Goal: Book appointment/travel/reservation

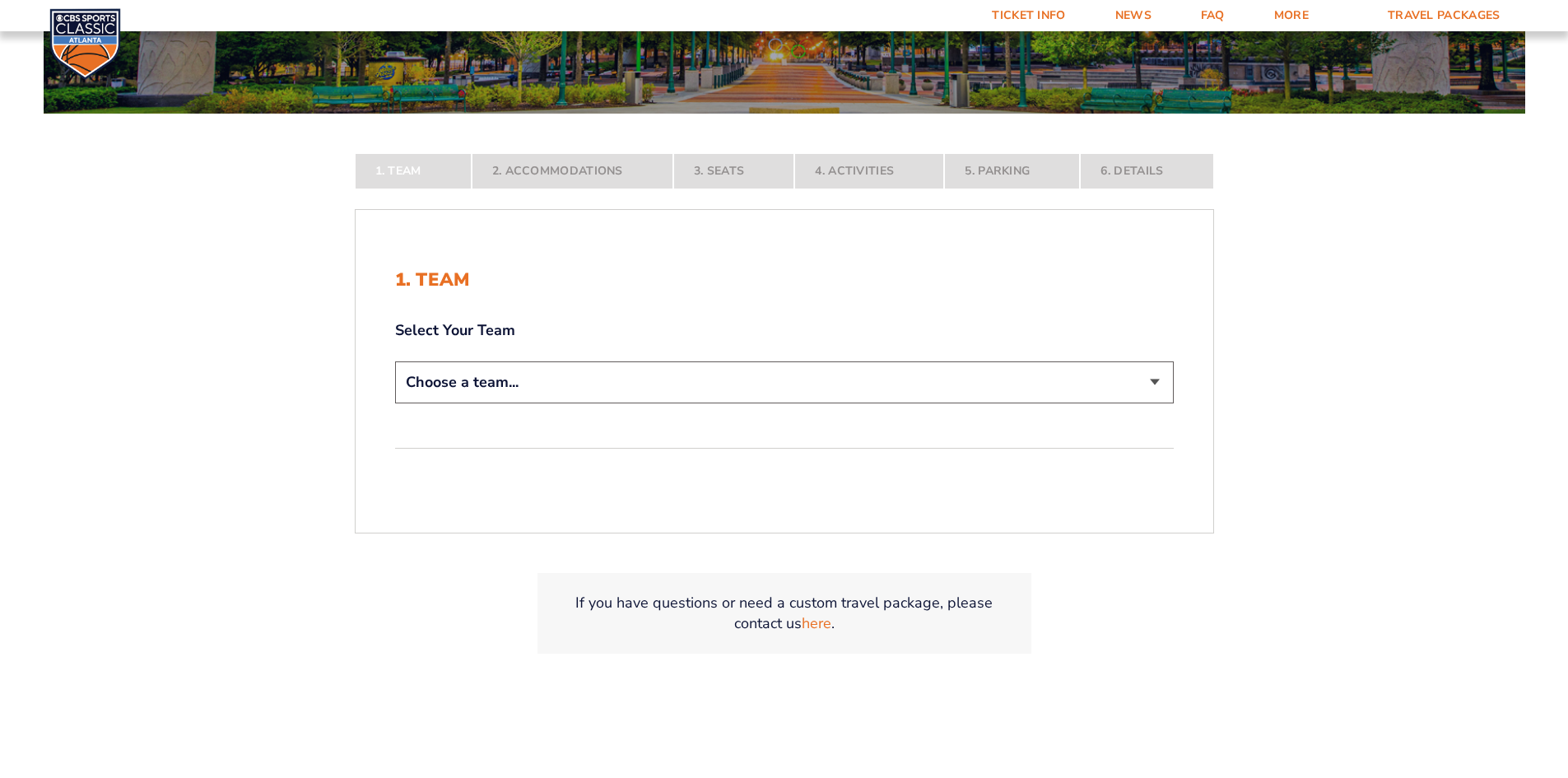
scroll to position [302, 0]
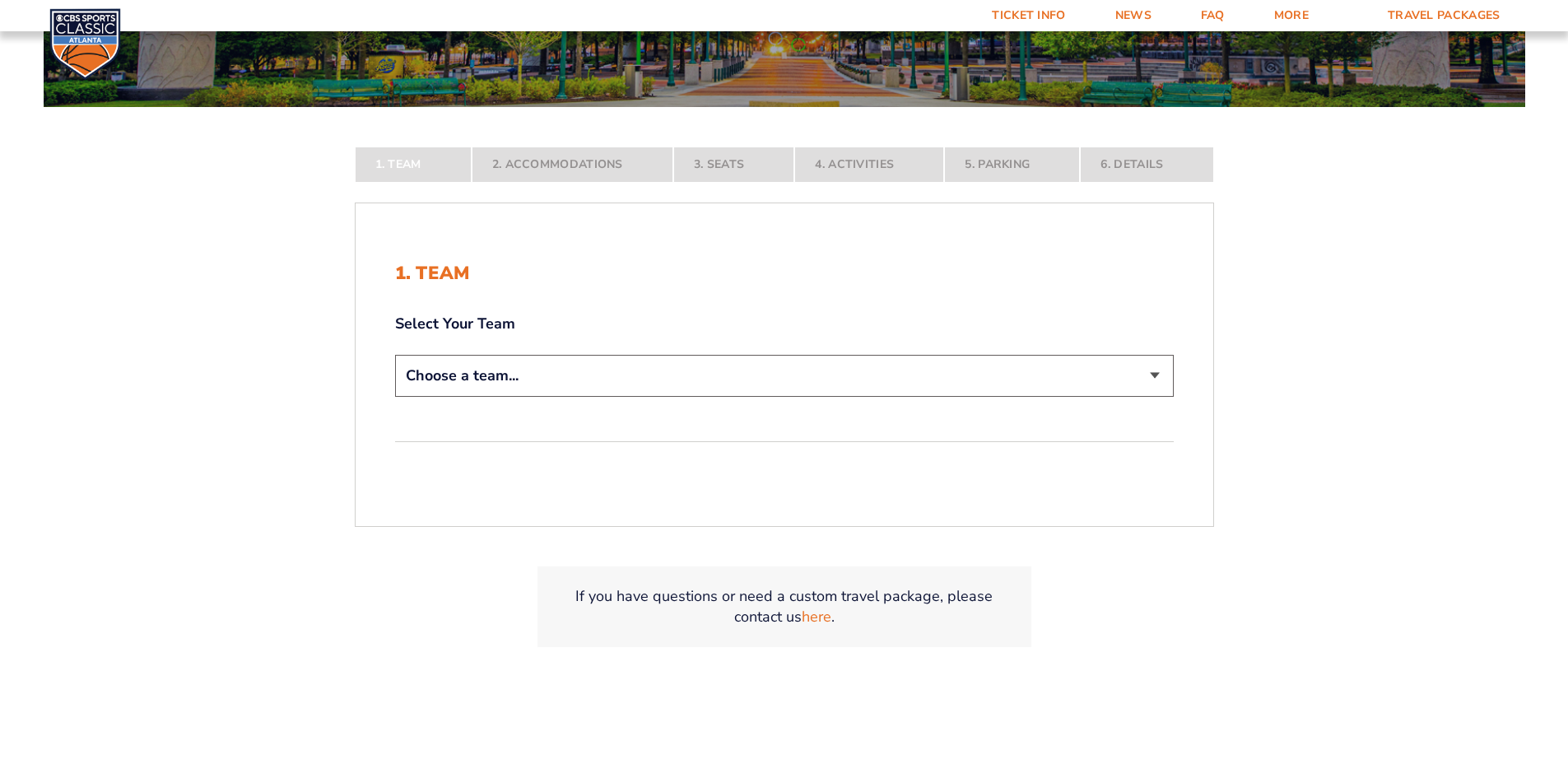
click at [520, 377] on select "Choose a team... [US_STATE] Wildcats [US_STATE] State Buckeyes [US_STATE] Tar H…" at bounding box center [784, 376] width 778 height 42
select select "12956"
click at [395, 397] on select "Choose a team... [US_STATE] Wildcats [US_STATE] State Buckeyes [US_STATE] Tar H…" at bounding box center [784, 376] width 778 height 42
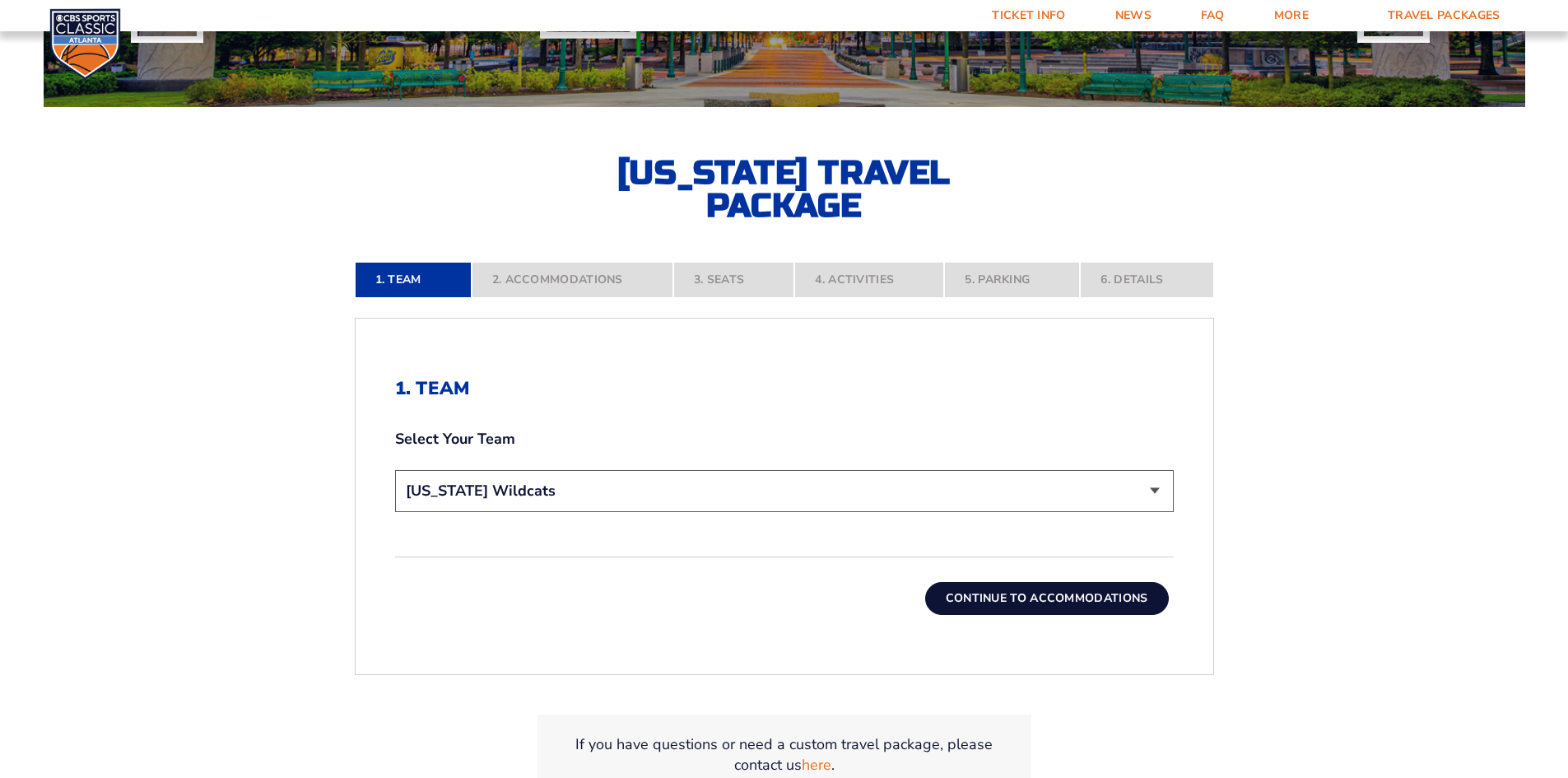
click at [1073, 600] on button "Continue To Accommodations" at bounding box center [1047, 598] width 244 height 33
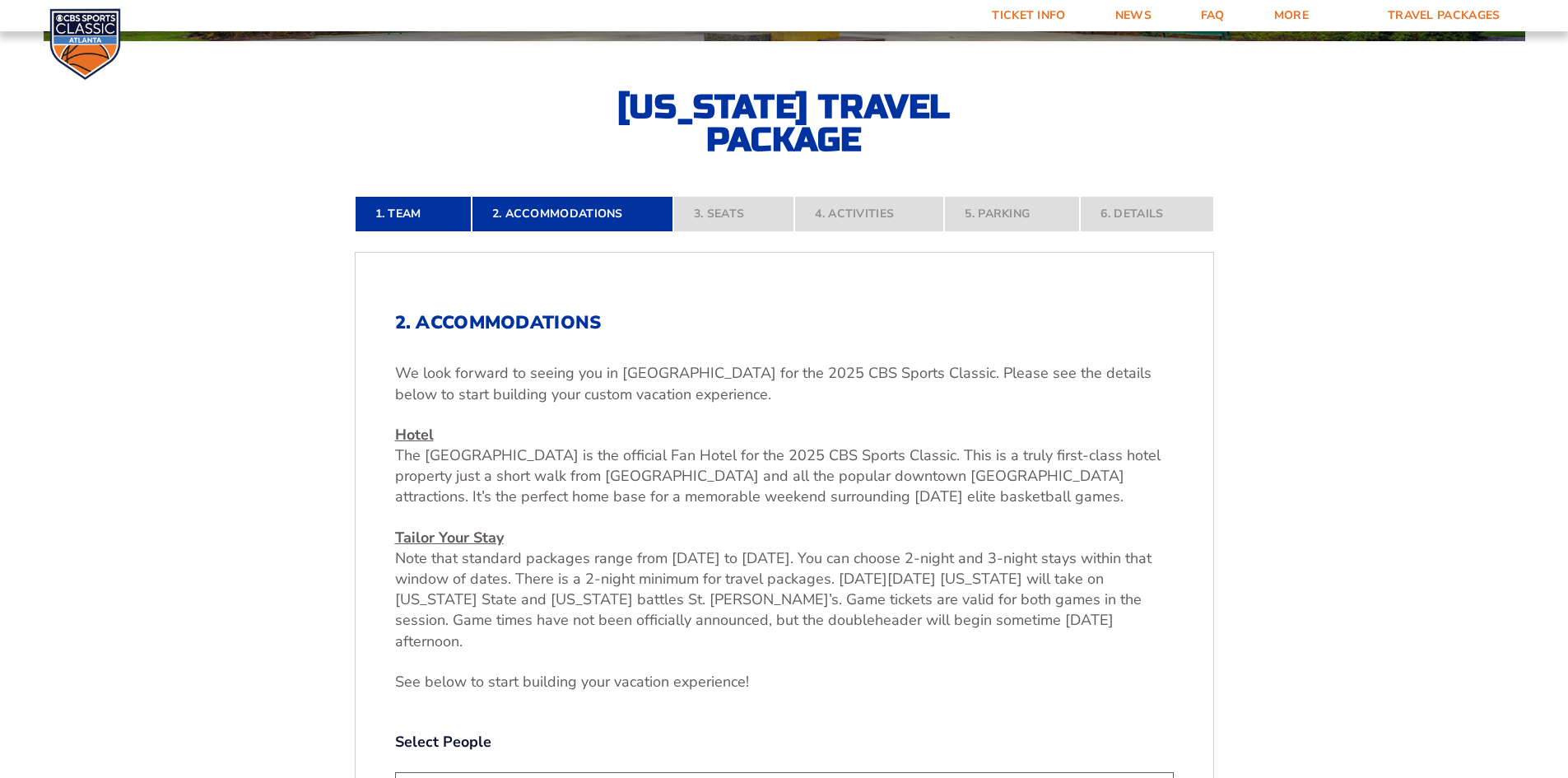
scroll to position [669, 0]
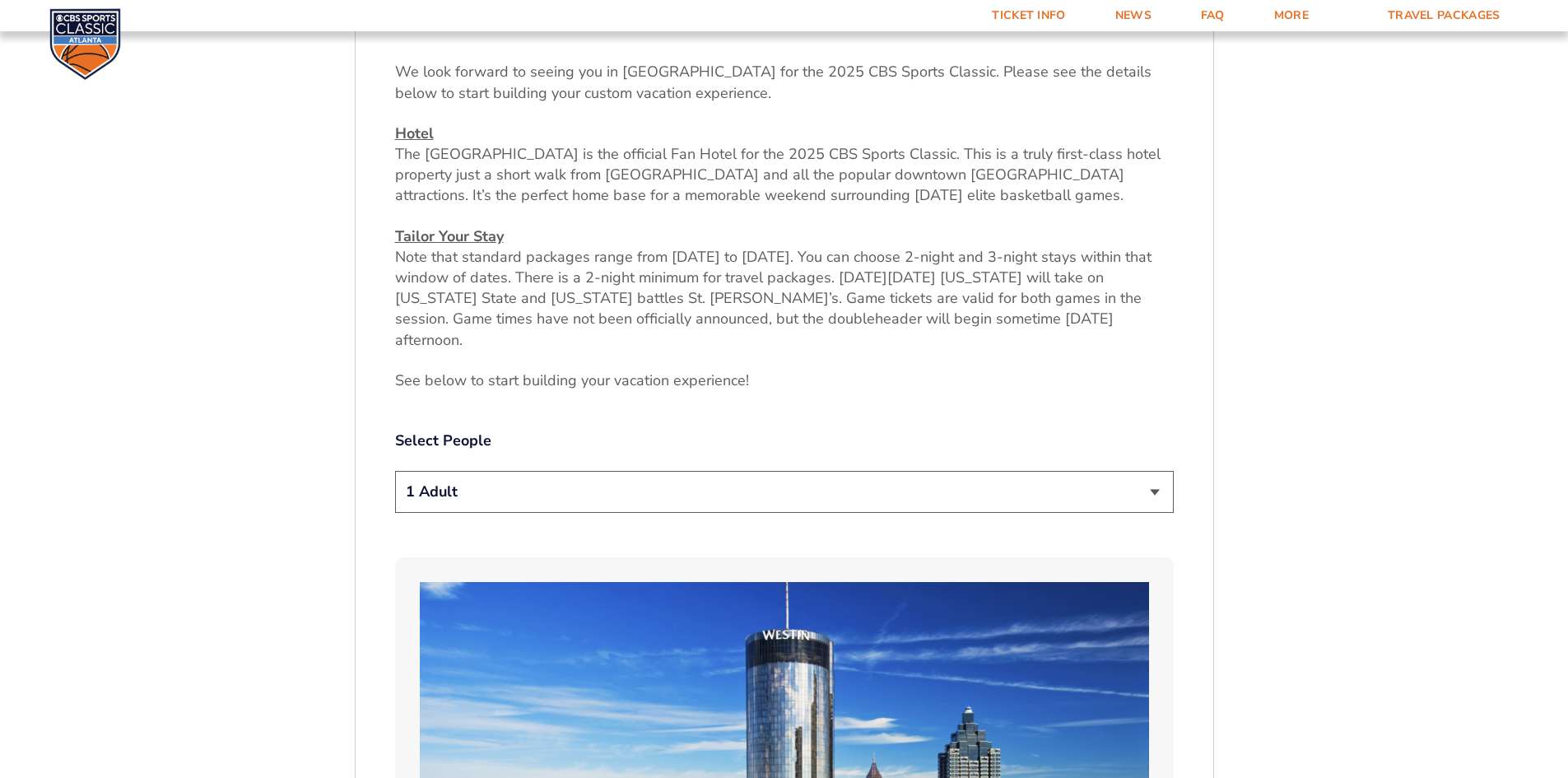
click at [506, 474] on select "1 Adult 2 Adults 3 Adults 4 Adults 2 Adults + 1 Child 2 Adults + 2 Children 2 A…" at bounding box center [784, 492] width 778 height 42
select select "2 Adults"
click at [395, 471] on select "1 Adult 2 Adults 3 Adults 4 Adults 2 Adults + 1 Child 2 Adults + 2 Children 2 A…" at bounding box center [784, 492] width 778 height 42
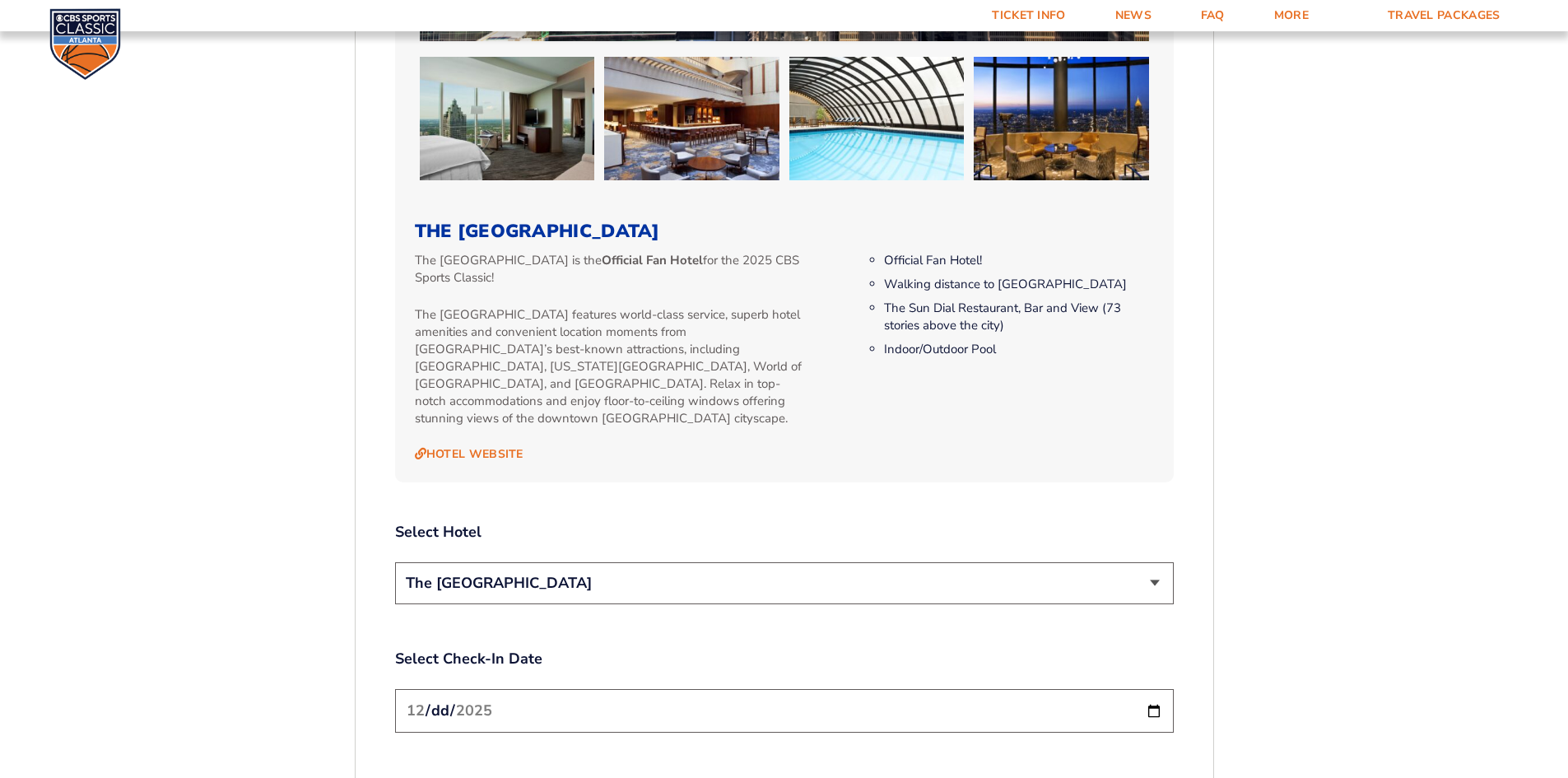
scroll to position [1876, 0]
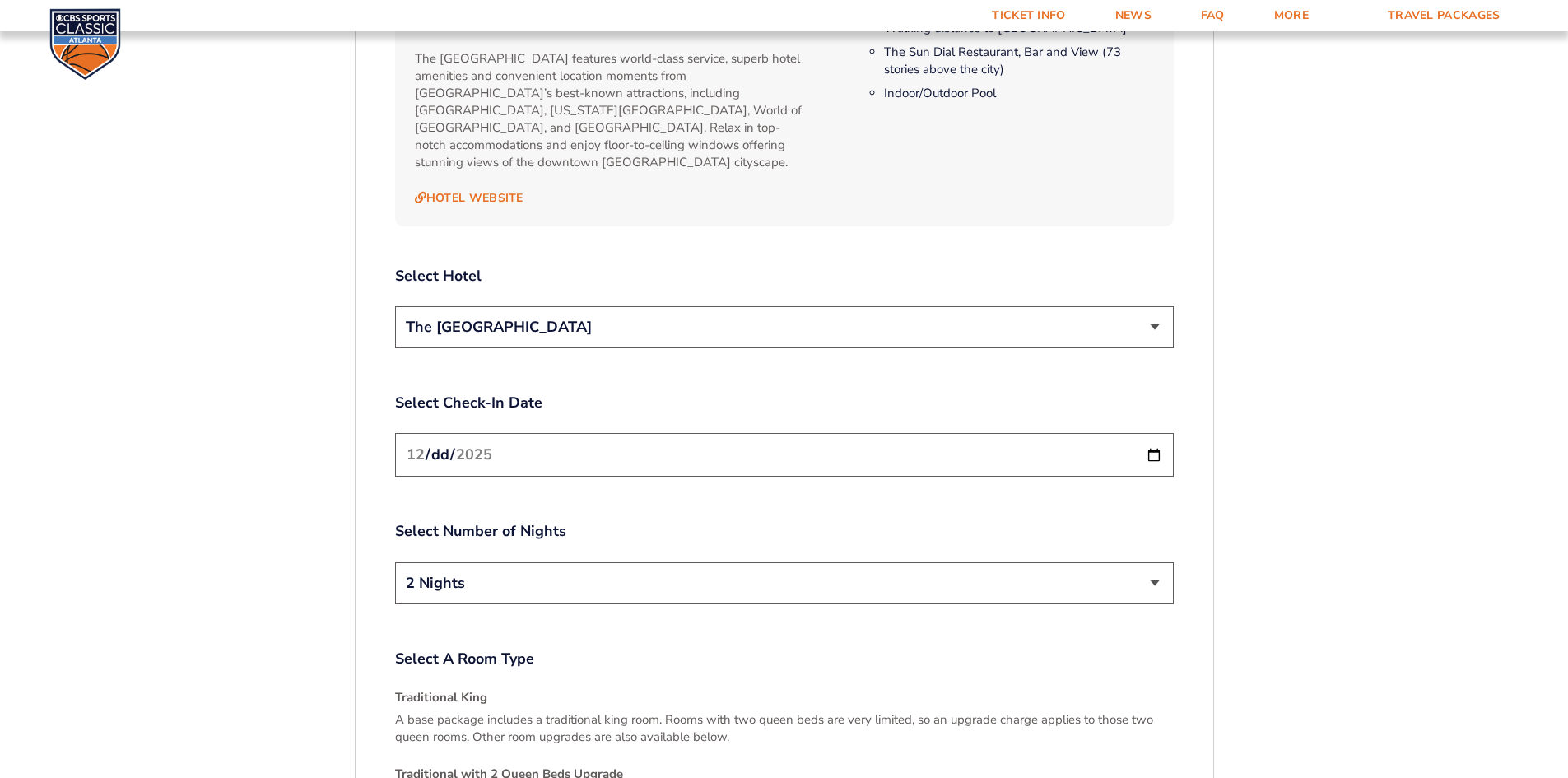
click at [673, 306] on select "The [GEOGRAPHIC_DATA]" at bounding box center [784, 328] width 778 height 42
click at [670, 306] on select "The [GEOGRAPHIC_DATA]" at bounding box center [784, 328] width 778 height 42
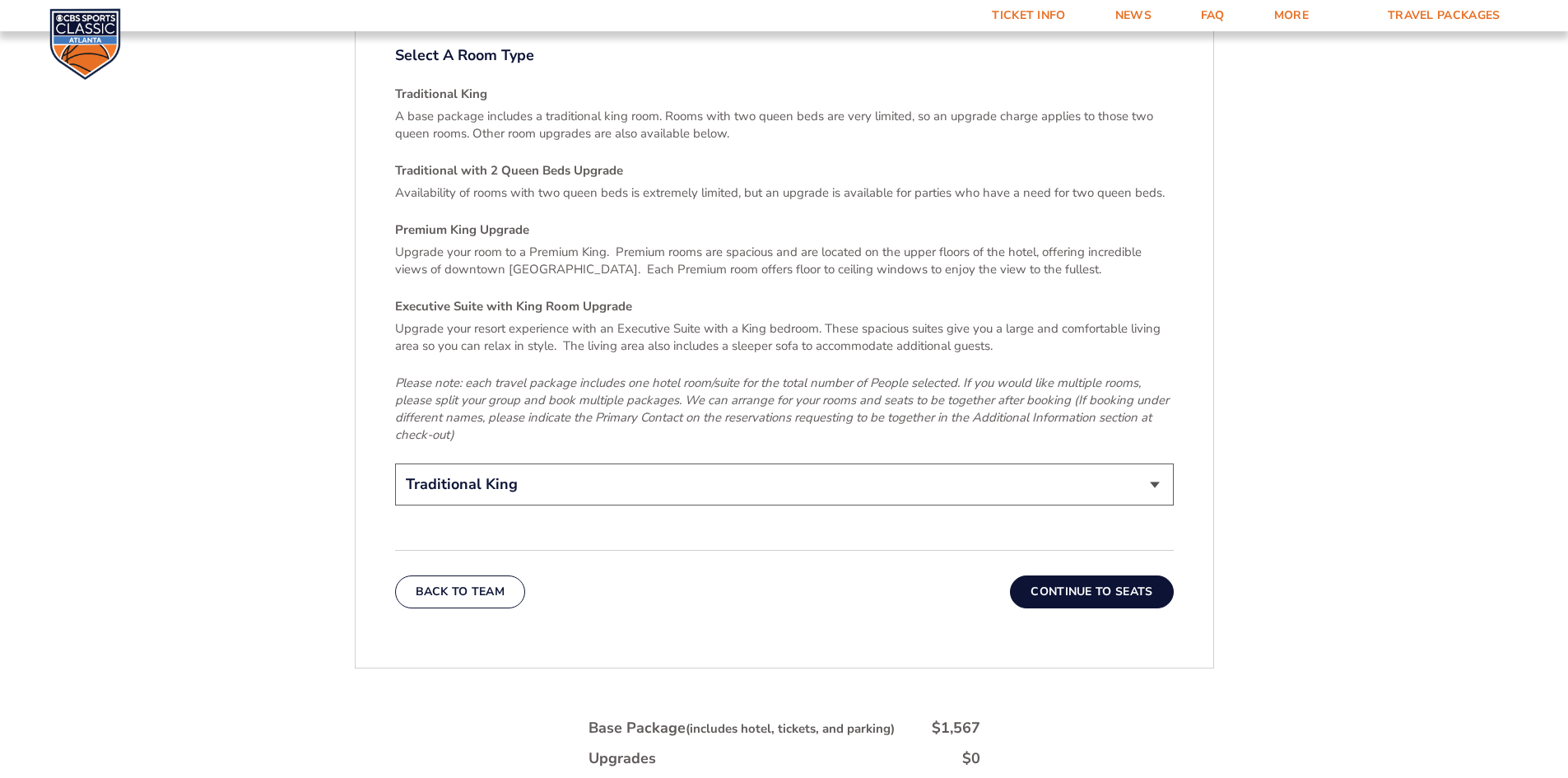
scroll to position [2177, 0]
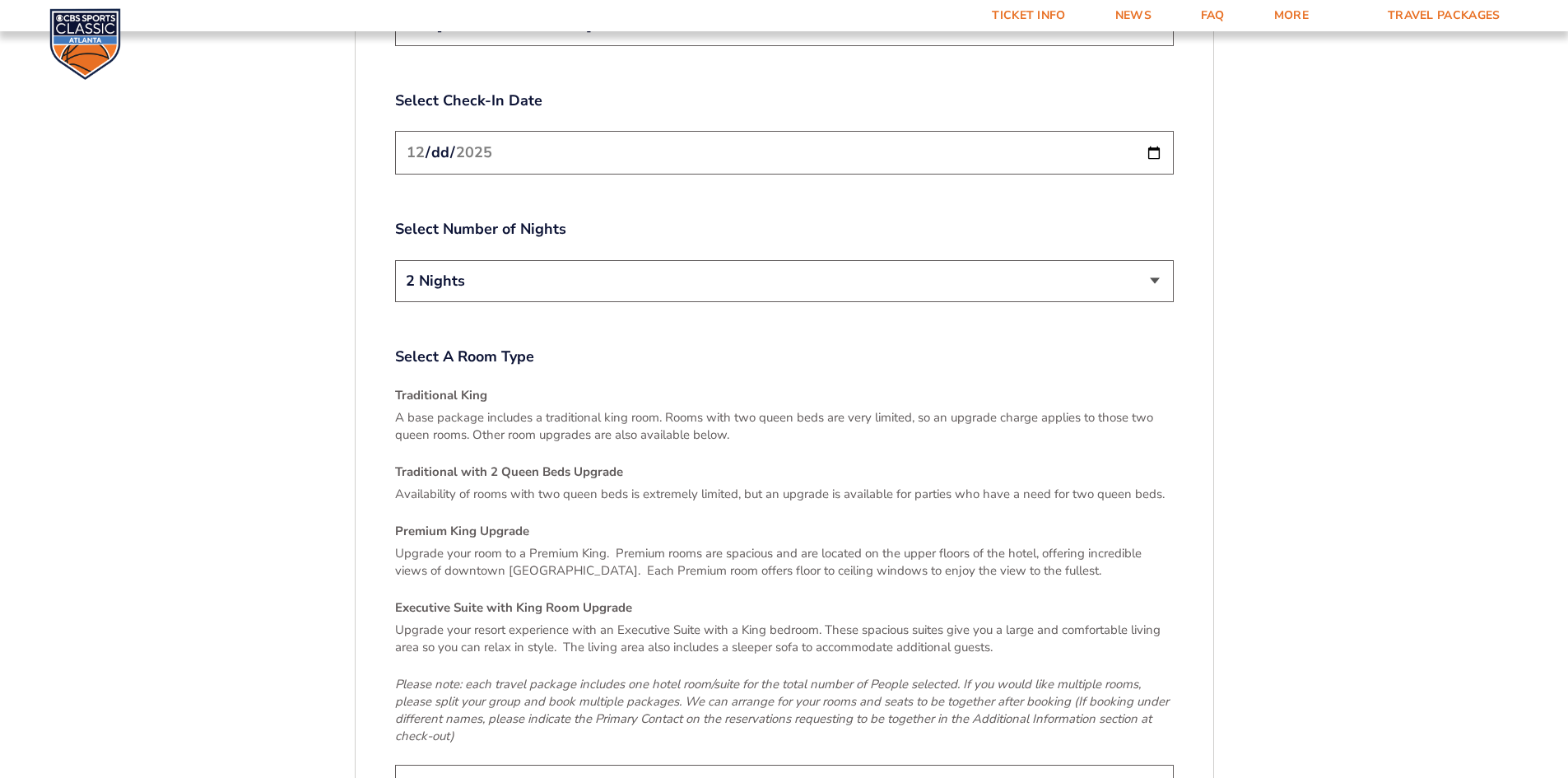
click at [1155, 260] on select "2 Nights 3 Nights" at bounding box center [784, 281] width 778 height 42
click at [395, 260] on select "2 Nights 3 Nights" at bounding box center [784, 281] width 778 height 42
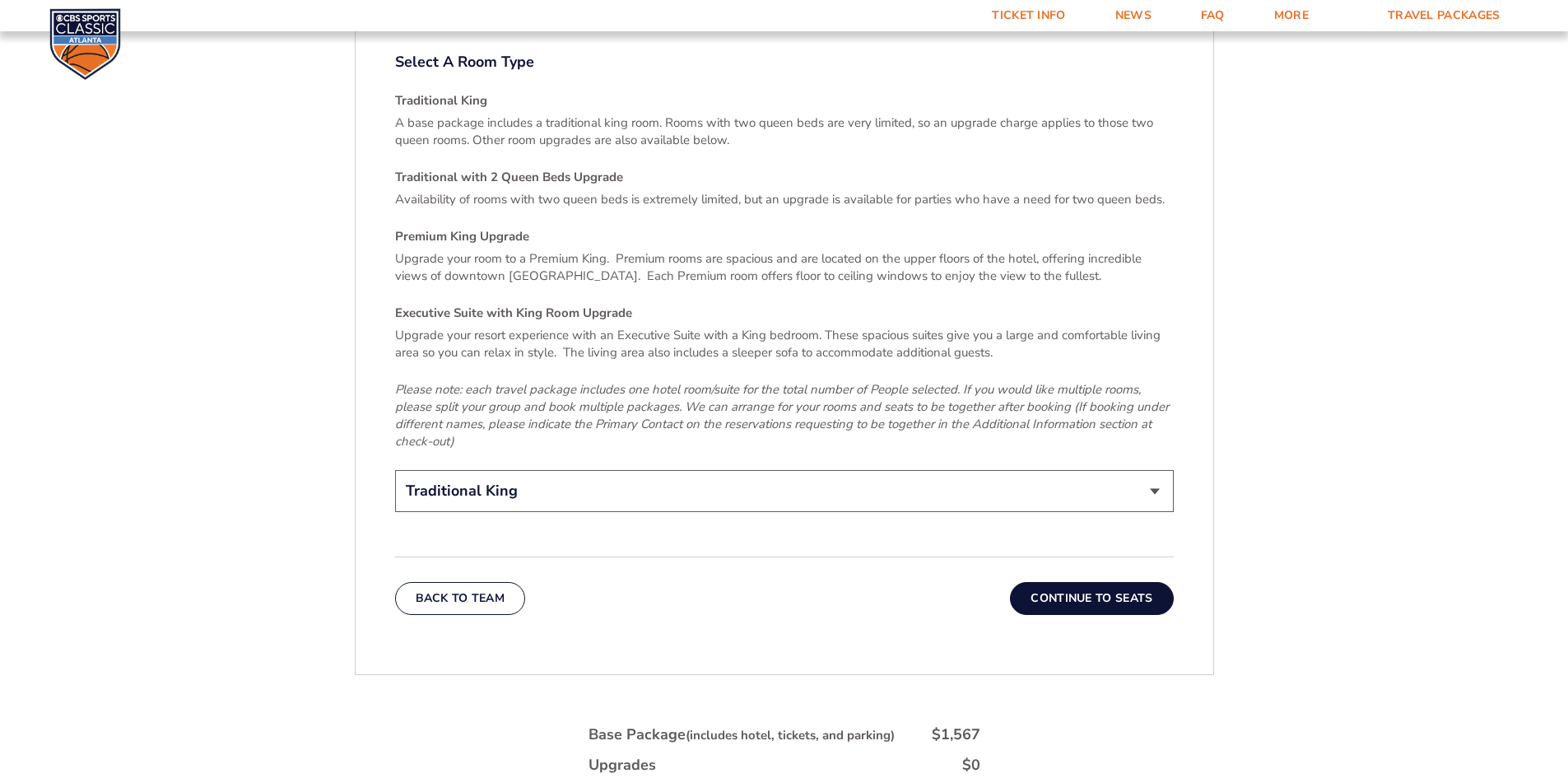
scroll to position [2479, 0]
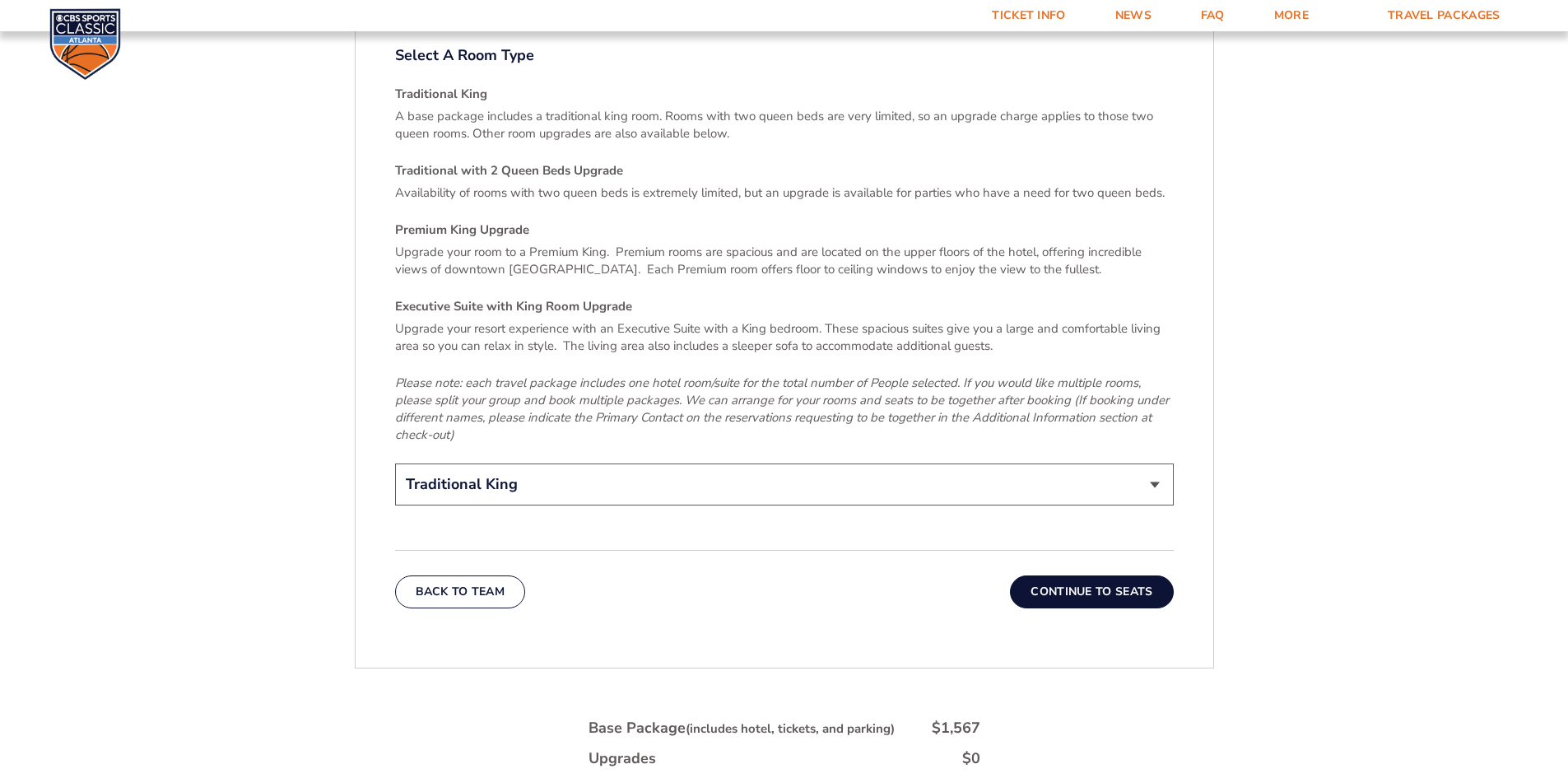
click at [985, 463] on select "Traditional King Traditional with 2 Queen Beds Upgrade (+$45 per night) Premium…" at bounding box center [784, 484] width 778 height 42
click at [1053, 575] on button "Continue To Seats" at bounding box center [1091, 592] width 163 height 33
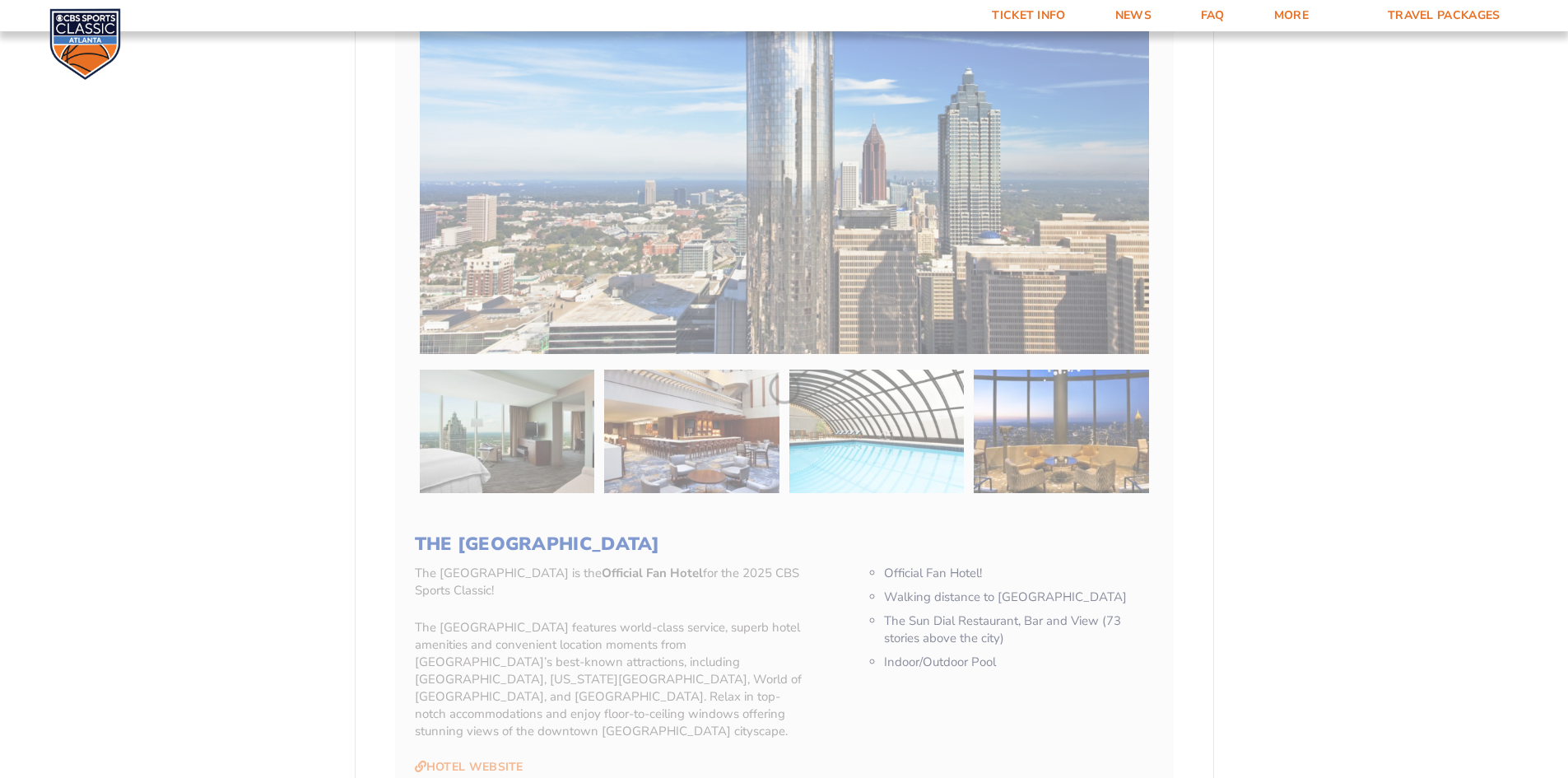
scroll to position [368, 0]
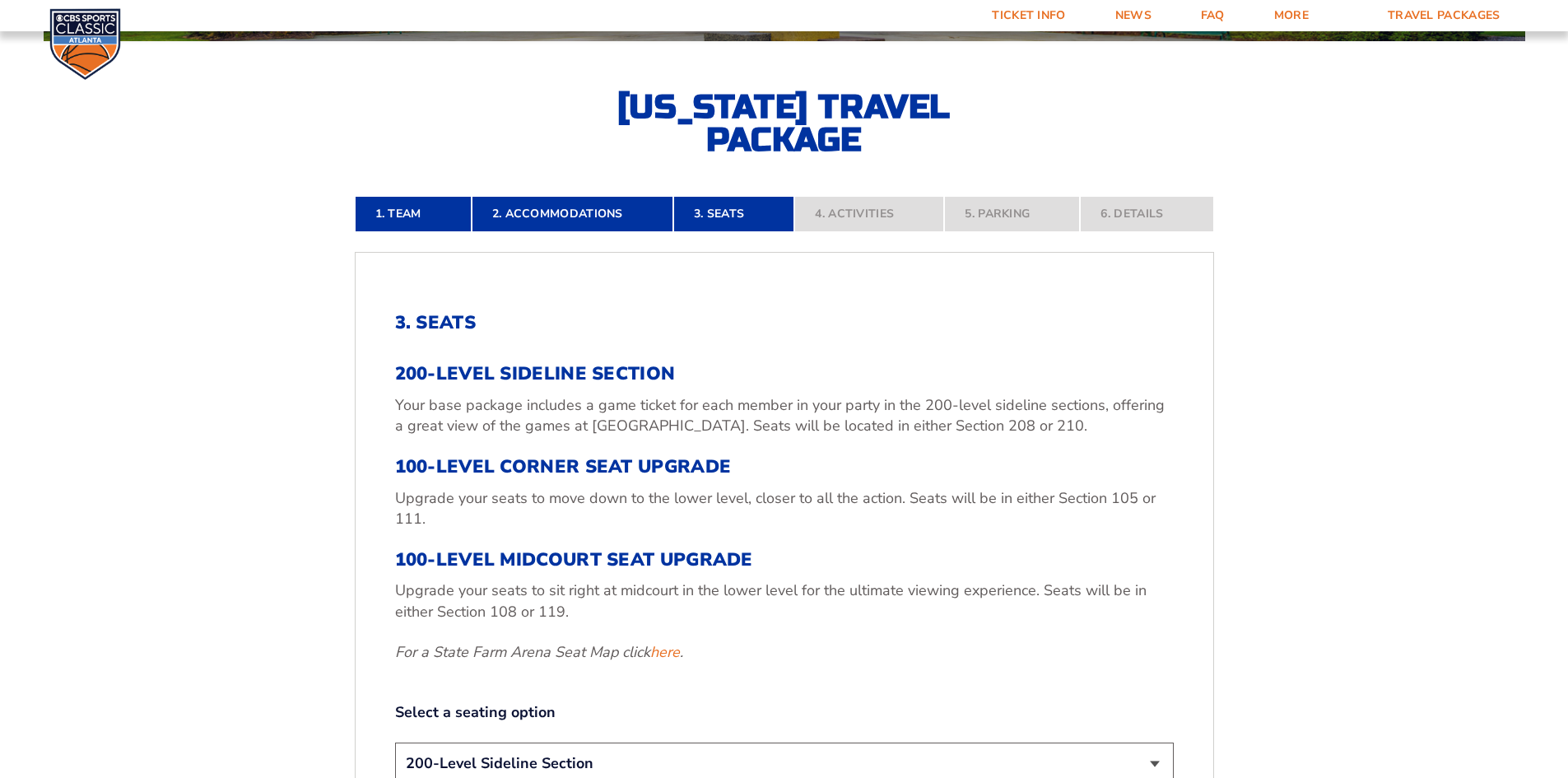
click at [600, 571] on h3 "100-Level Midcourt Seat Upgrade" at bounding box center [784, 559] width 778 height 21
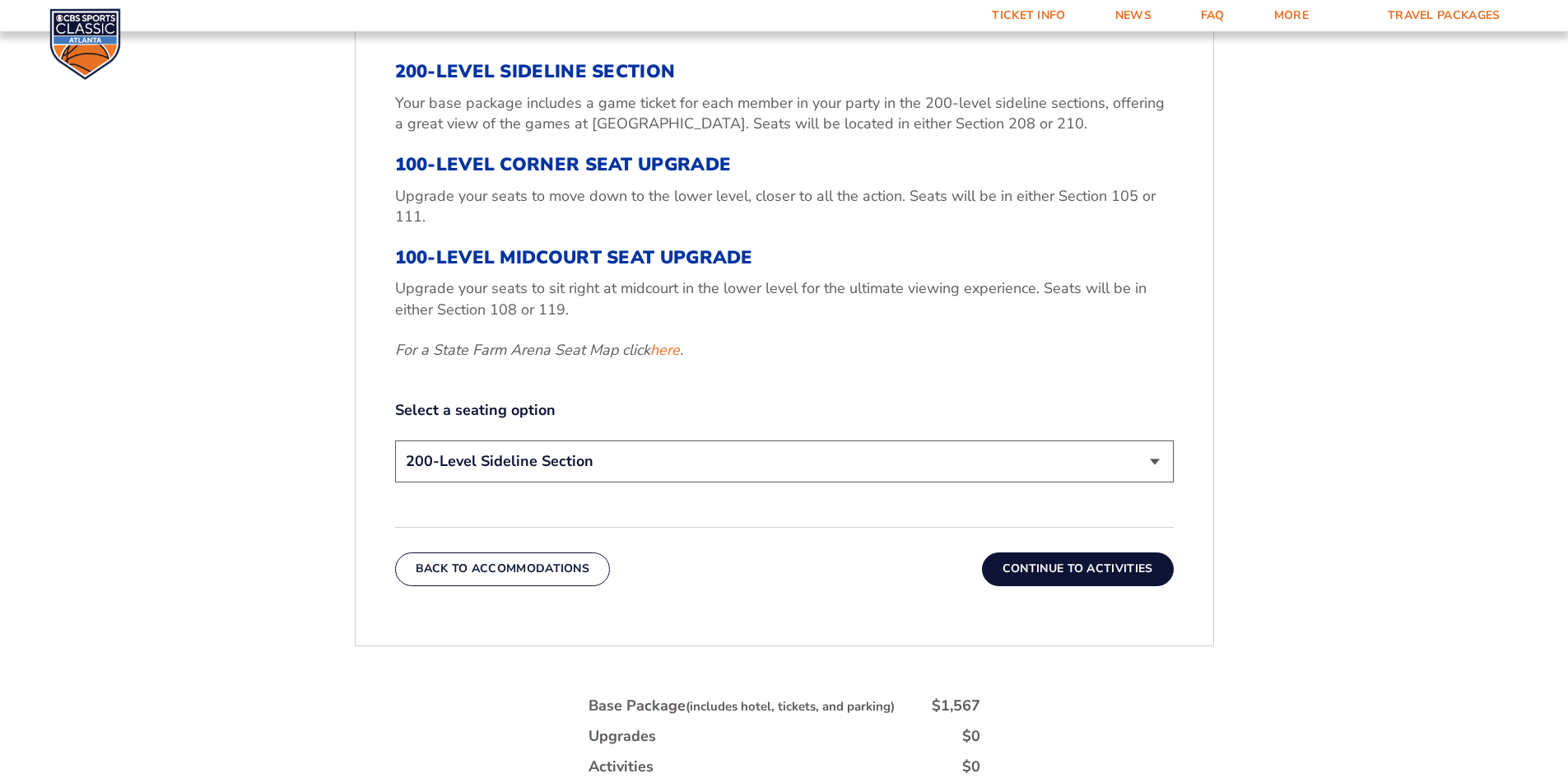
click at [870, 471] on select "200-Level Sideline Section 100-Level Corner Seat Upgrade (+$120 per person) 100…" at bounding box center [784, 461] width 778 height 42
select select "100-Level Corner Seat Upgrade"
click at [395, 440] on select "200-Level Sideline Section 100-Level Corner Seat Upgrade (+$120 per person) 100…" at bounding box center [784, 461] width 778 height 42
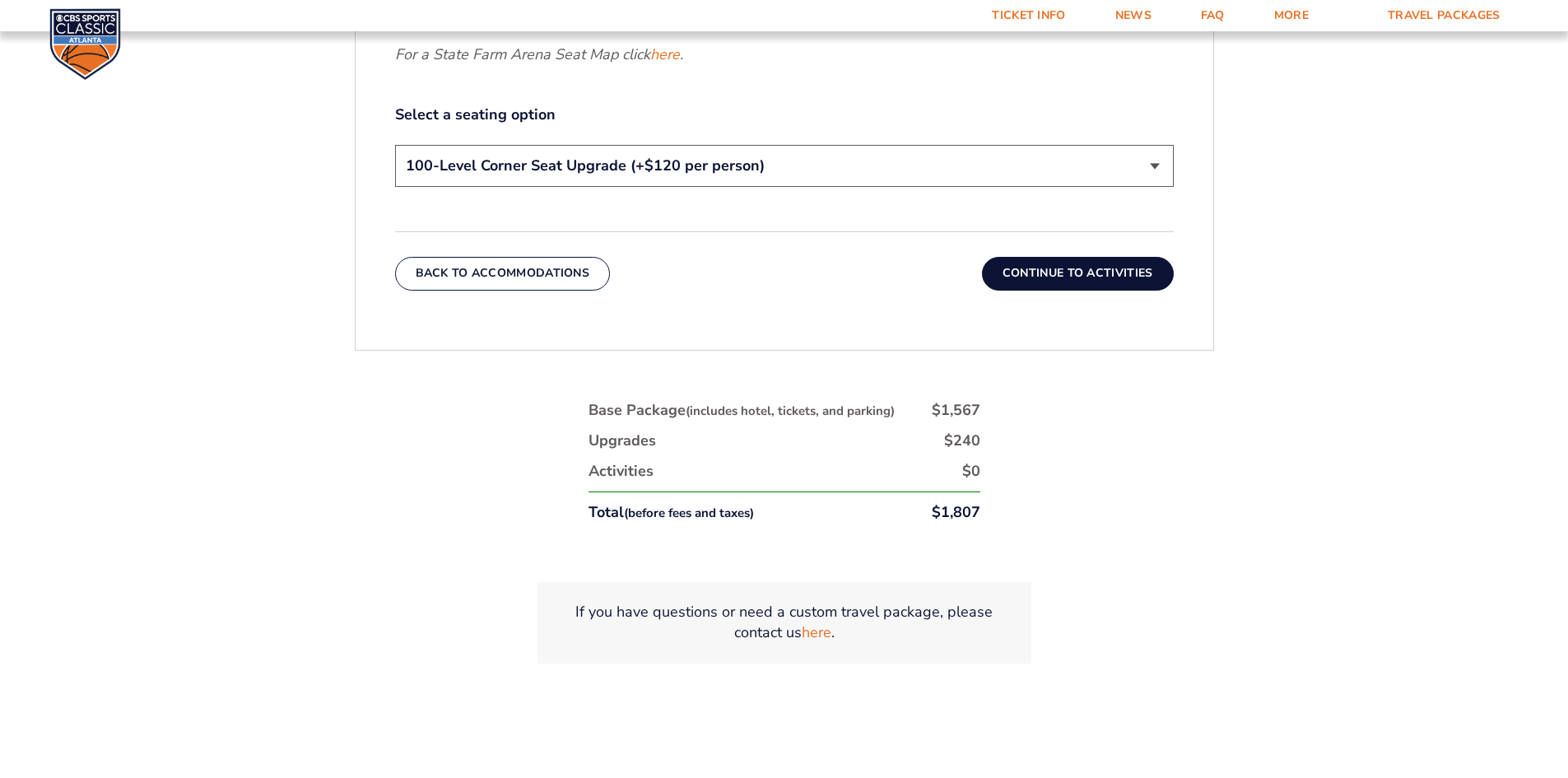
scroll to position [972, 0]
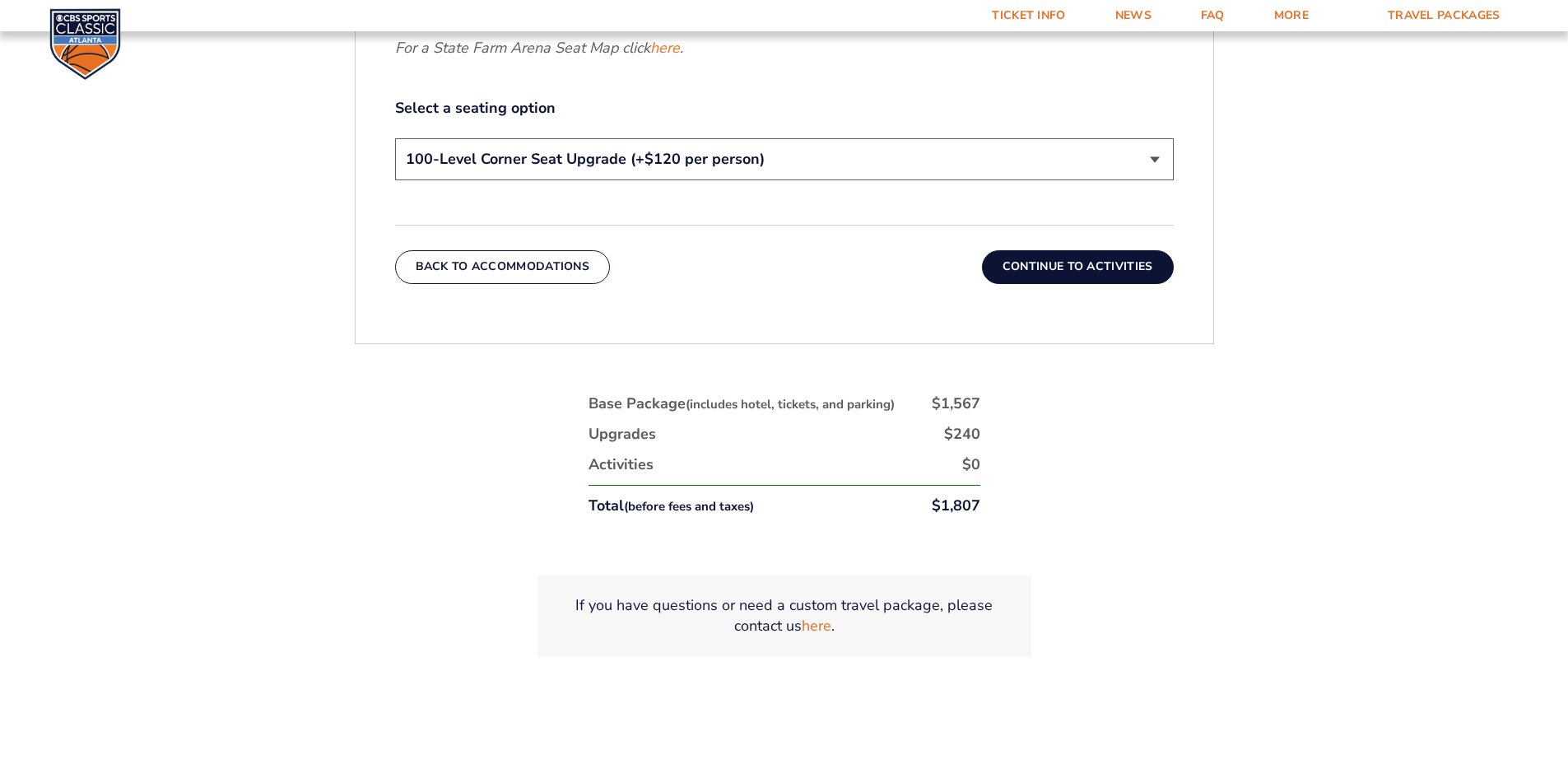
click at [1061, 269] on button "Continue To Activities" at bounding box center [1078, 266] width 192 height 33
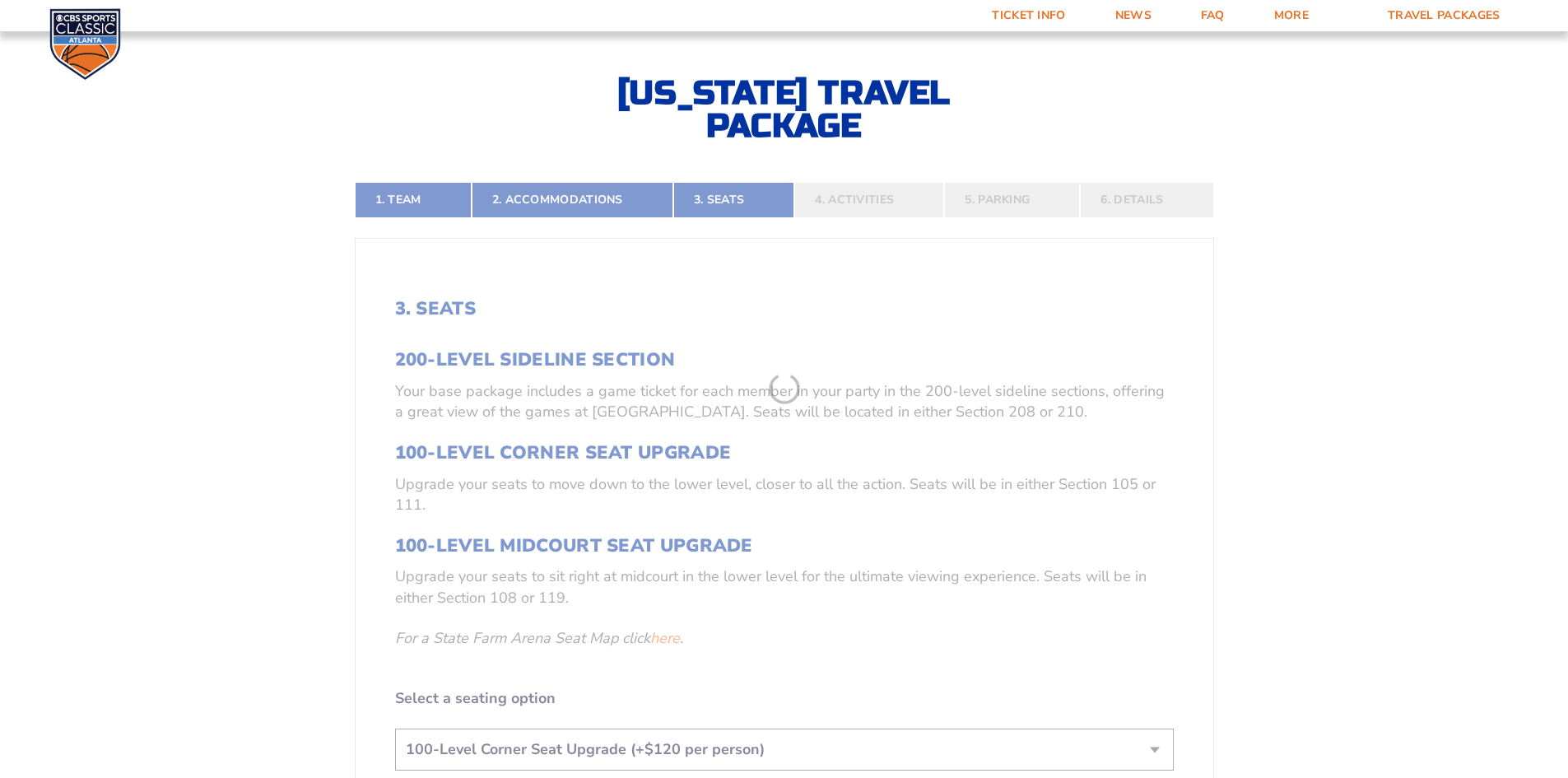
scroll to position [368, 0]
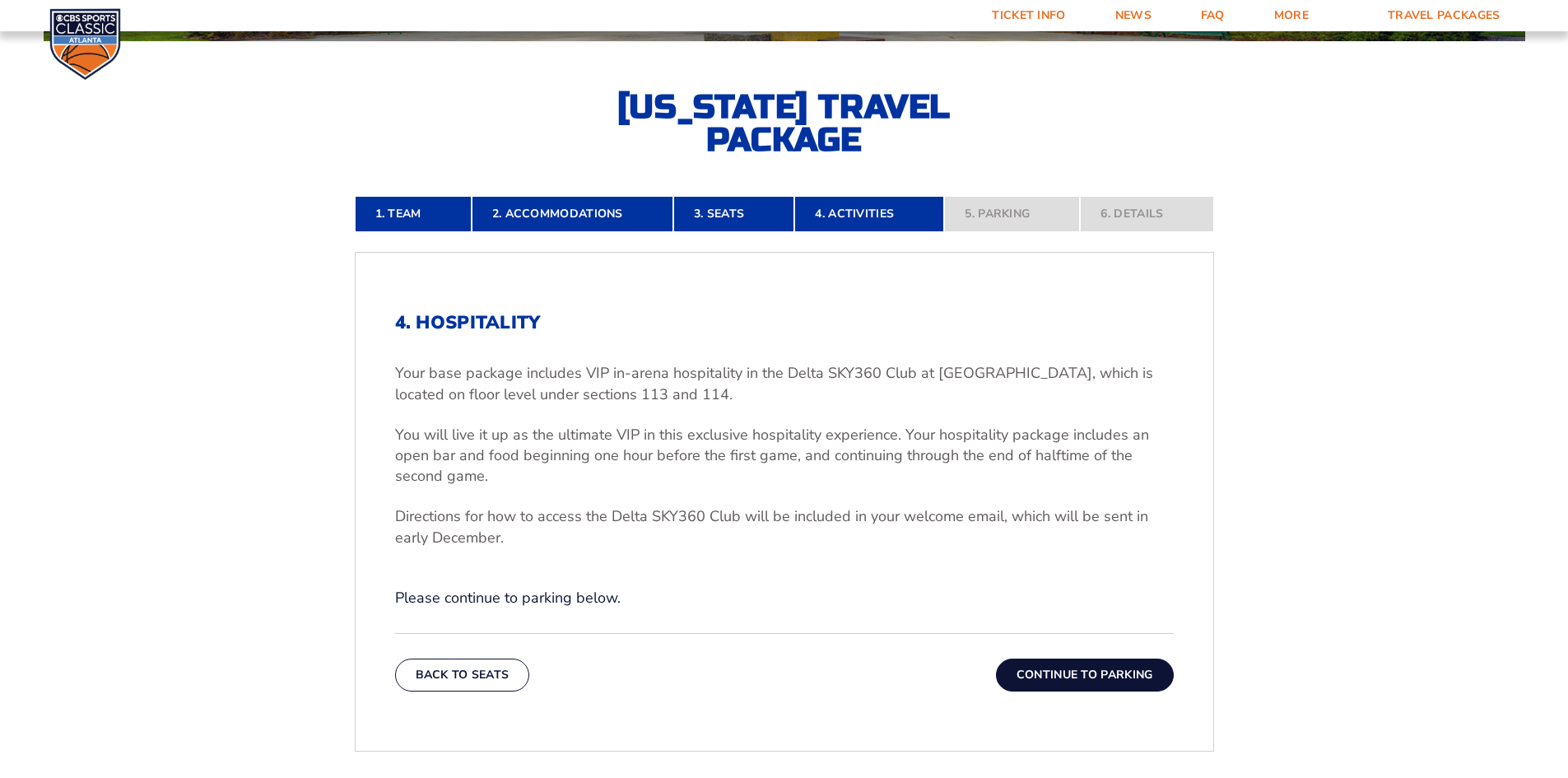
click at [1045, 675] on button "Continue To Parking" at bounding box center [1085, 674] width 178 height 33
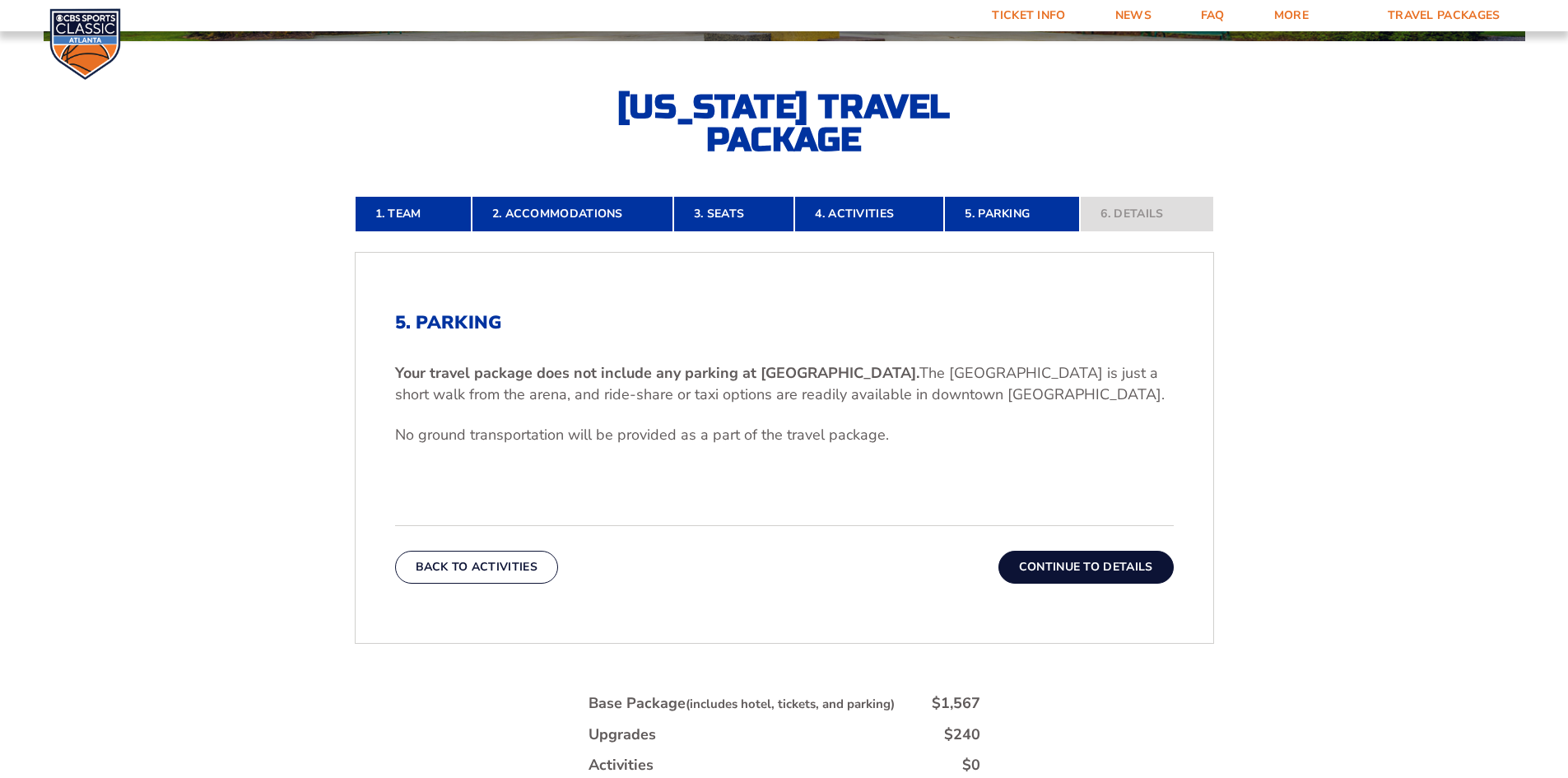
click at [1108, 570] on button "Continue To Details" at bounding box center [1086, 567] width 175 height 33
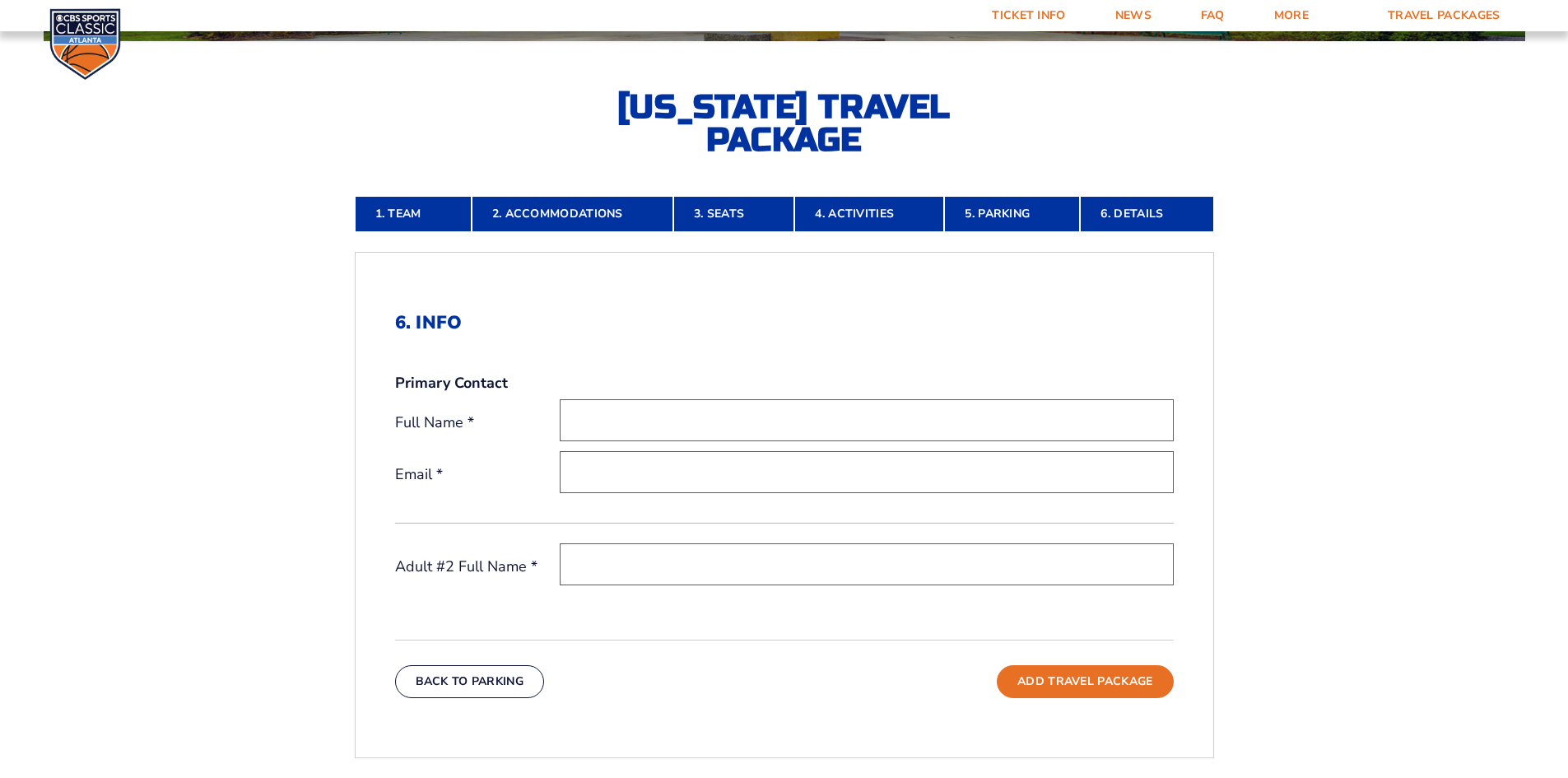
click at [613, 428] on input "text" at bounding box center [867, 420] width 614 height 42
type input "[PERSON_NAME]"
type input "[EMAIL_ADDRESS][DOMAIN_NAME]"
click at [640, 551] on input "text" at bounding box center [867, 564] width 614 height 42
type input "[PERSON_NAME]"
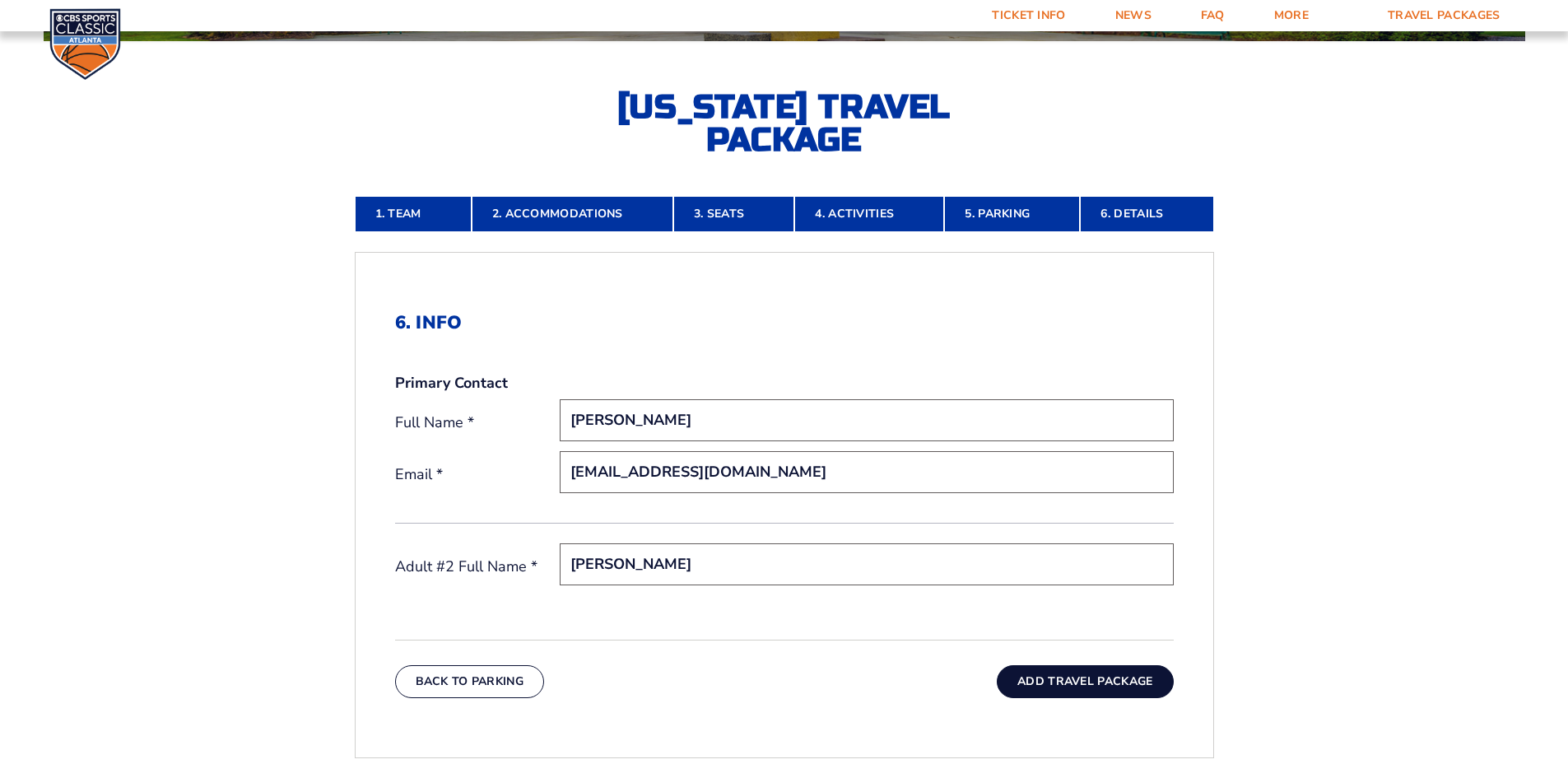
click at [1065, 674] on button "Add Travel Package" at bounding box center [1084, 681] width 176 height 33
